Goal: Check status: Check status

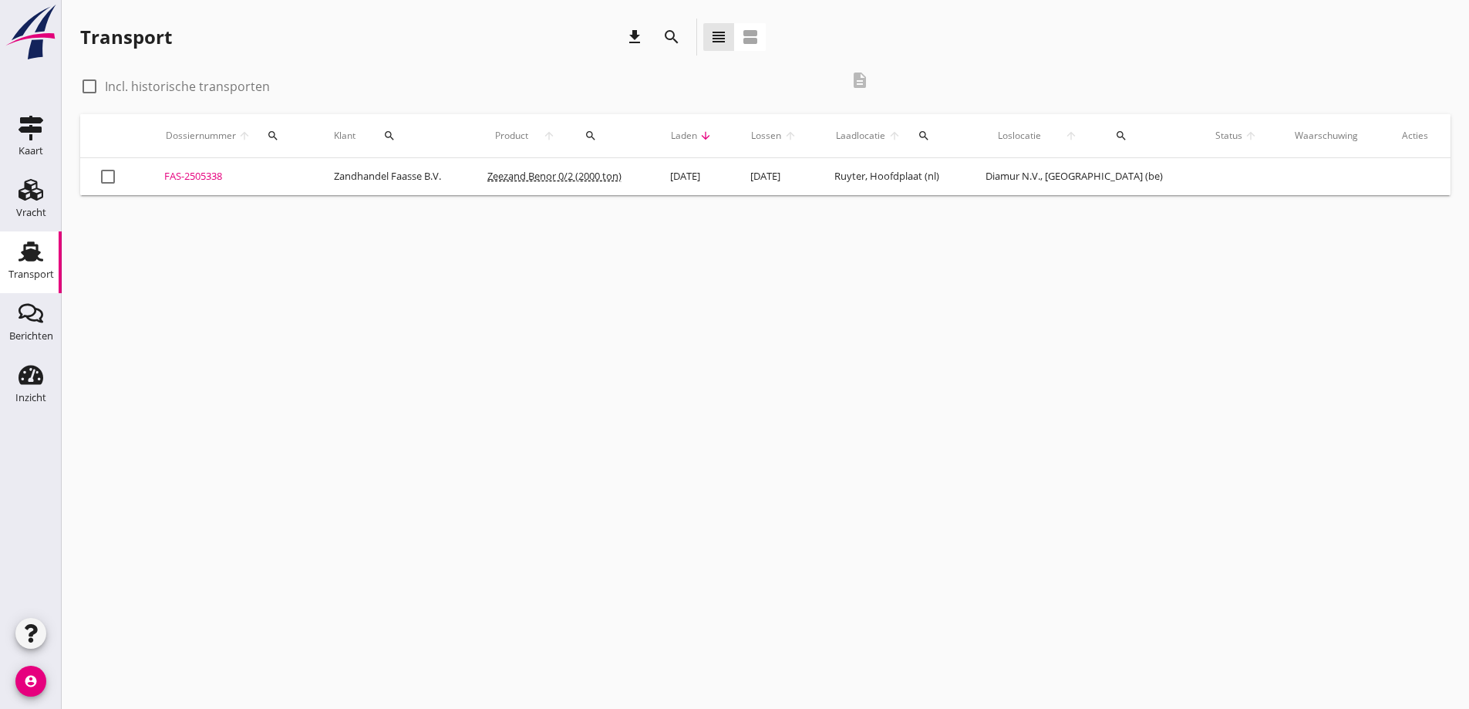
click at [191, 175] on div "FAS-2505338" at bounding box center [230, 176] width 133 height 15
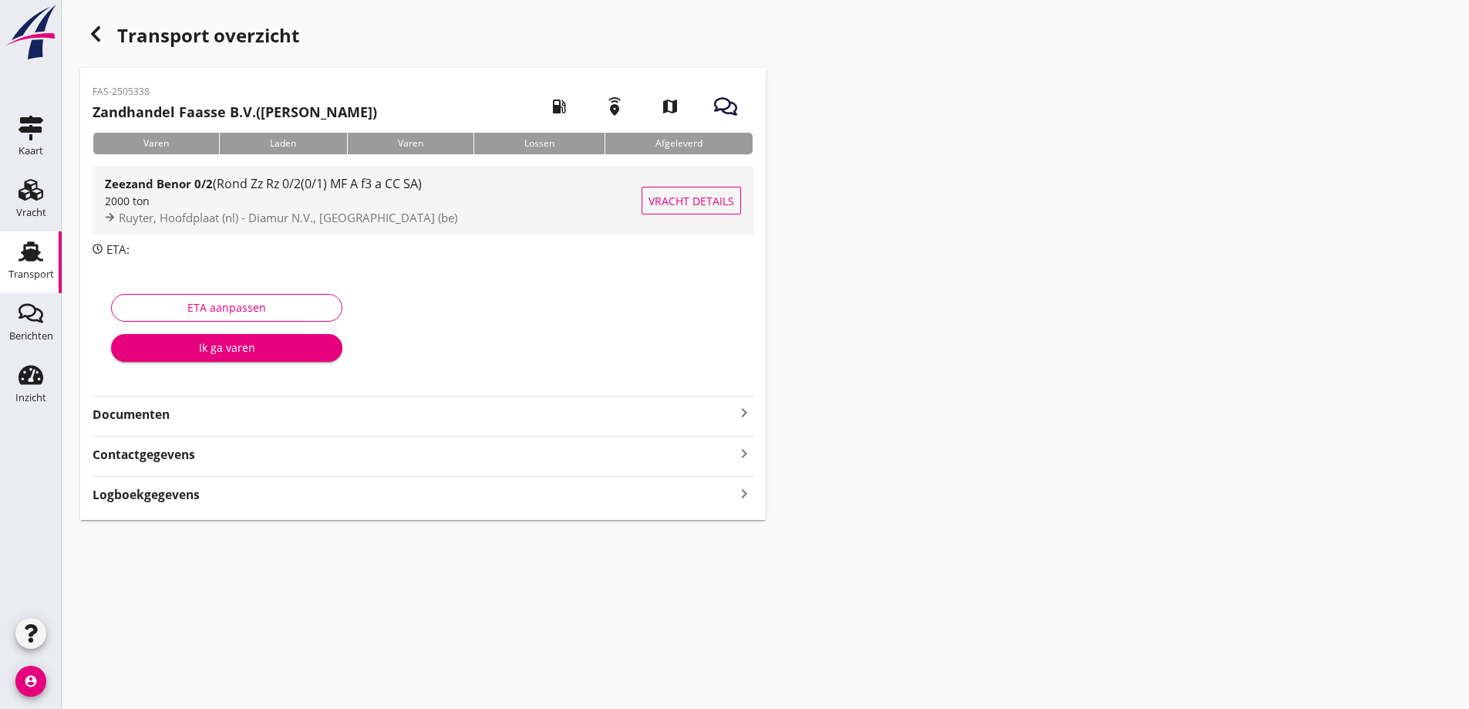
click at [692, 197] on span "Vracht details" at bounding box center [692, 201] width 86 height 16
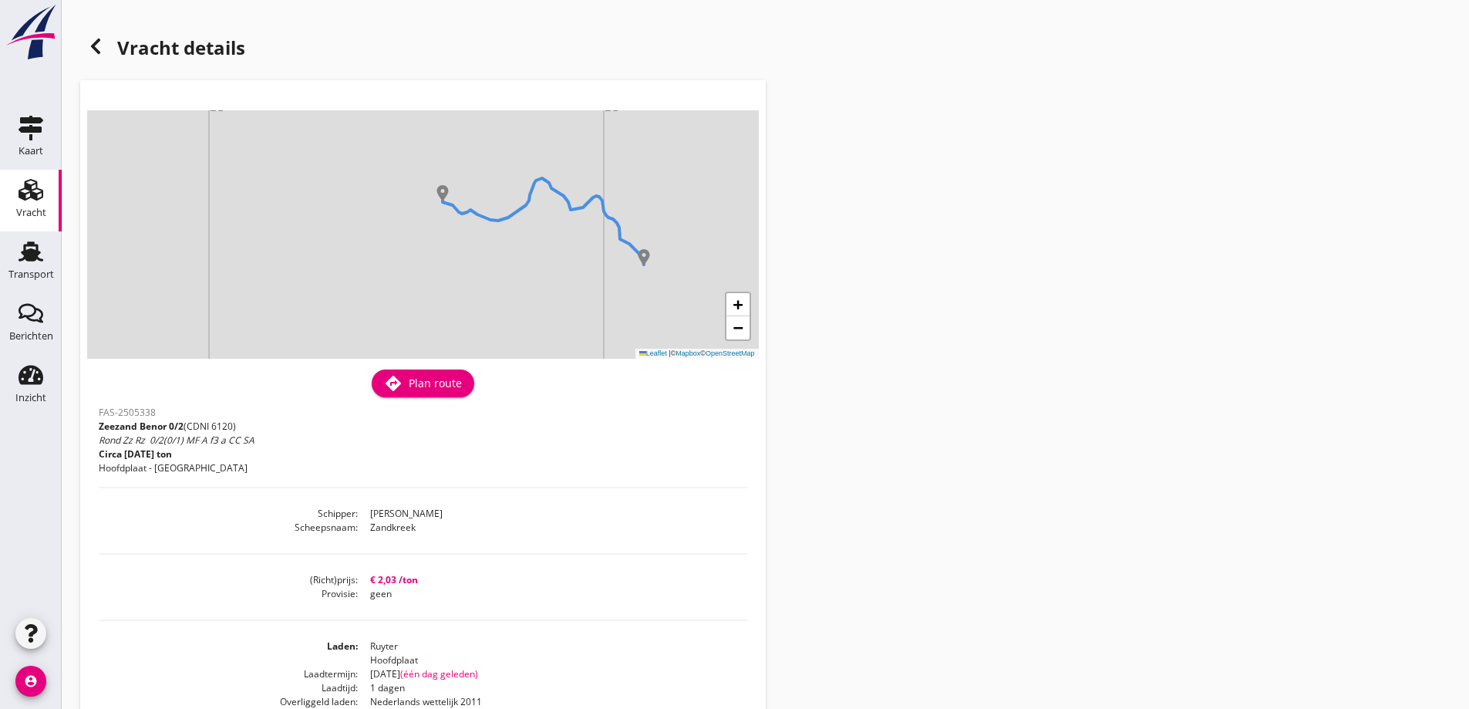
click at [76, 42] on div "Vracht details + − Leaflet | © Mapbox © OpenStreetMap warning Het transport hee…" at bounding box center [765, 515] width 1407 height 1031
click at [86, 45] on div at bounding box center [95, 46] width 31 height 31
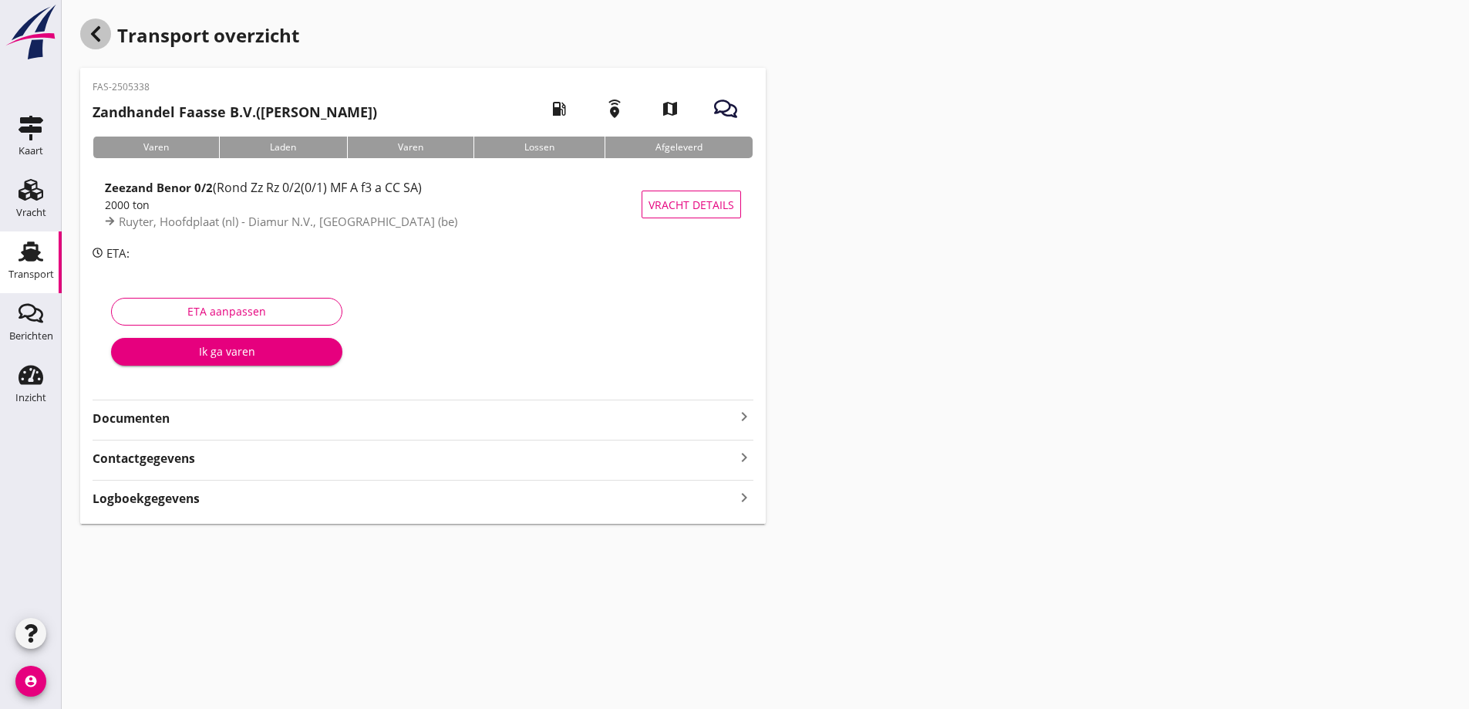
click at [96, 31] on use "button" at bounding box center [95, 33] width 9 height 15
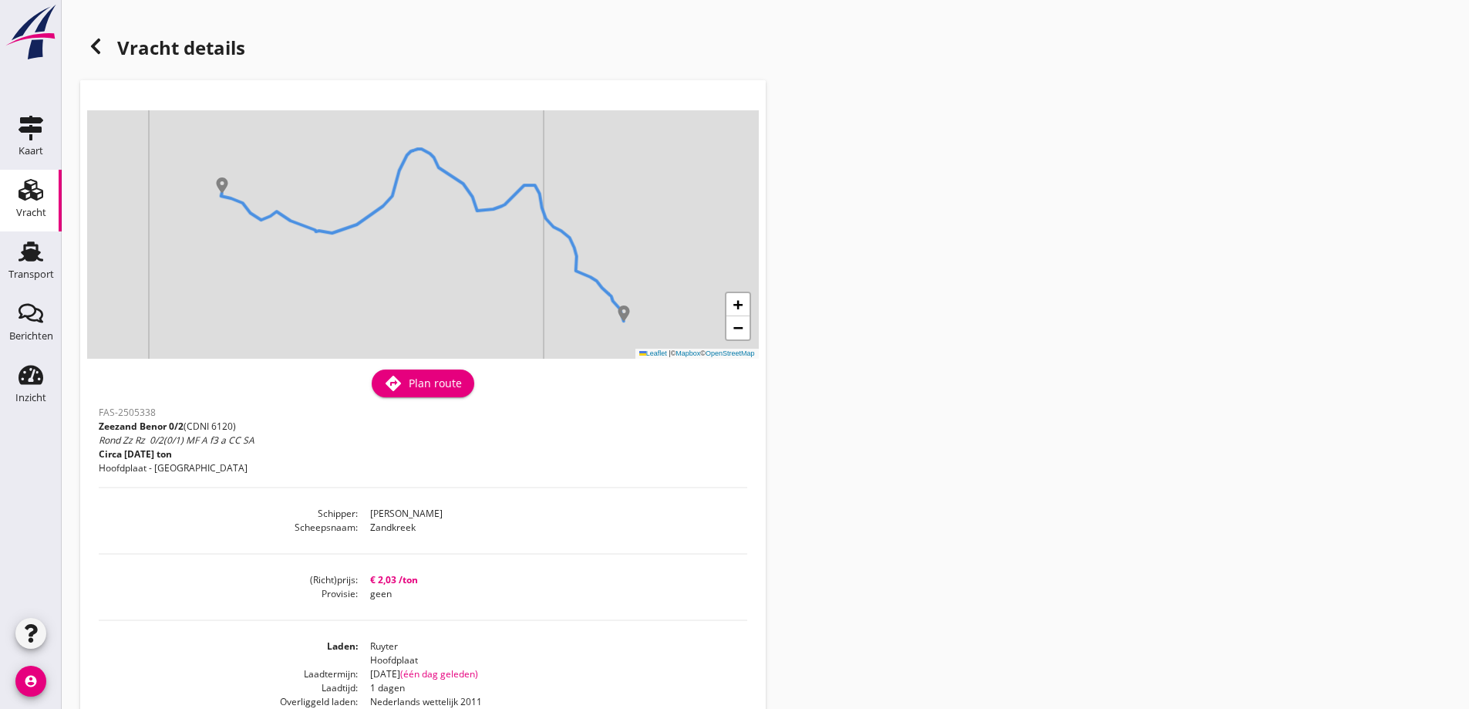
click at [106, 49] on div at bounding box center [95, 46] width 31 height 31
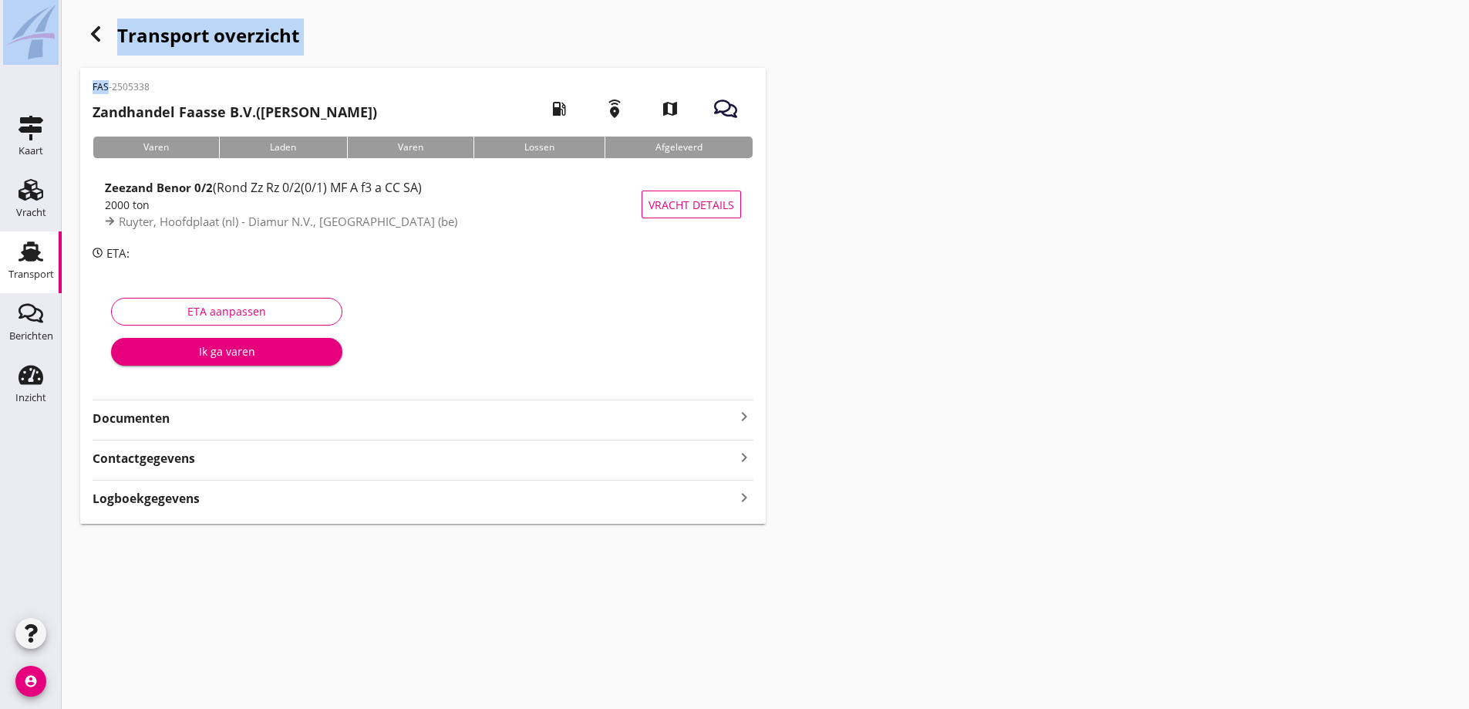
drag, startPoint x: 96, startPoint y: 92, endPoint x: 0, endPoint y: 85, distance: 95.9
click at [0, 85] on div "Kaart Kaart Vracht Vracht Transport Transport Berichten Berichten Inzicht Inzic…" at bounding box center [734, 354] width 1469 height 709
